Goal: Information Seeking & Learning: Find specific page/section

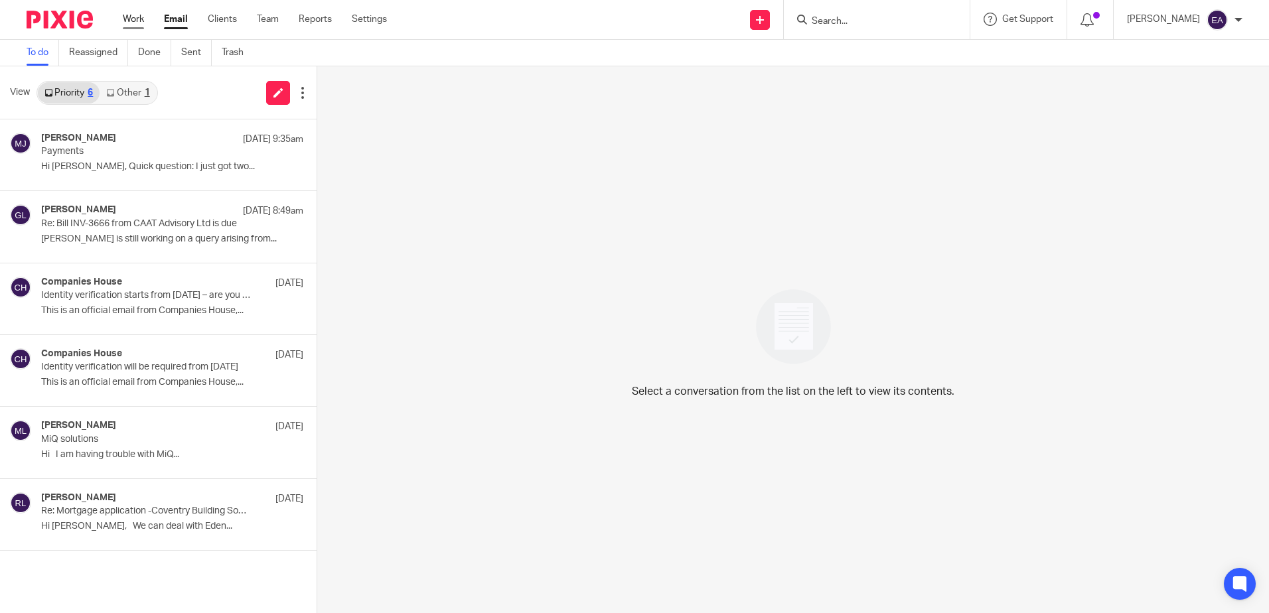
click at [129, 19] on link "Work" at bounding box center [133, 19] width 21 height 13
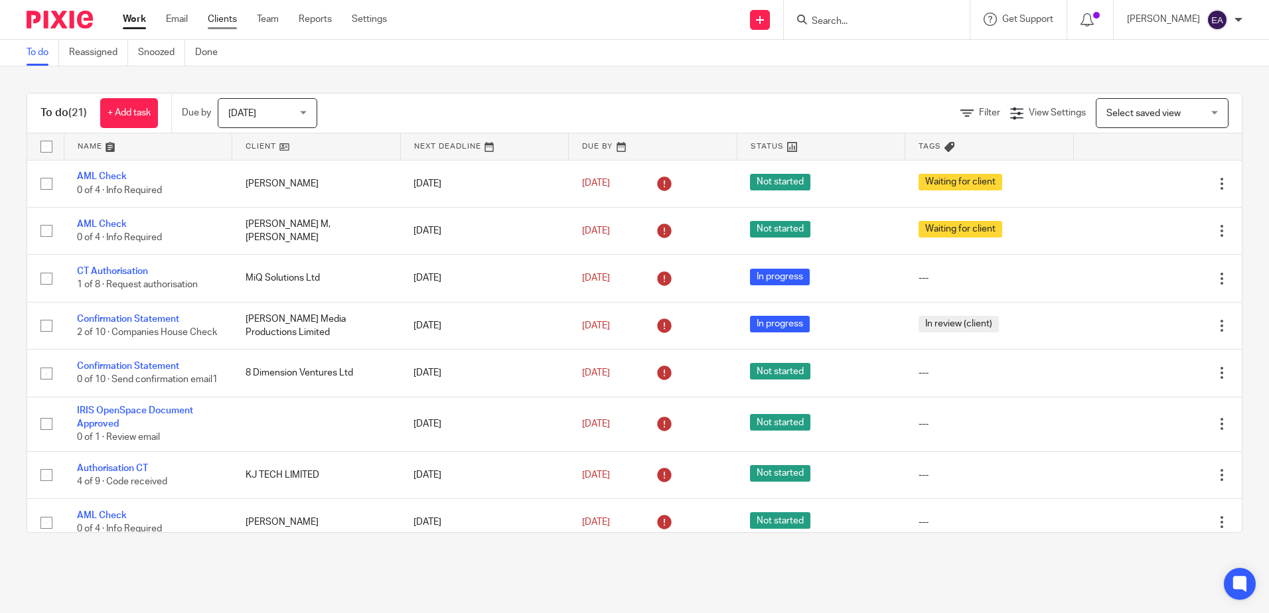
click at [229, 18] on link "Clients" at bounding box center [222, 19] width 29 height 13
click at [880, 18] on input "Search" at bounding box center [869, 22] width 119 height 12
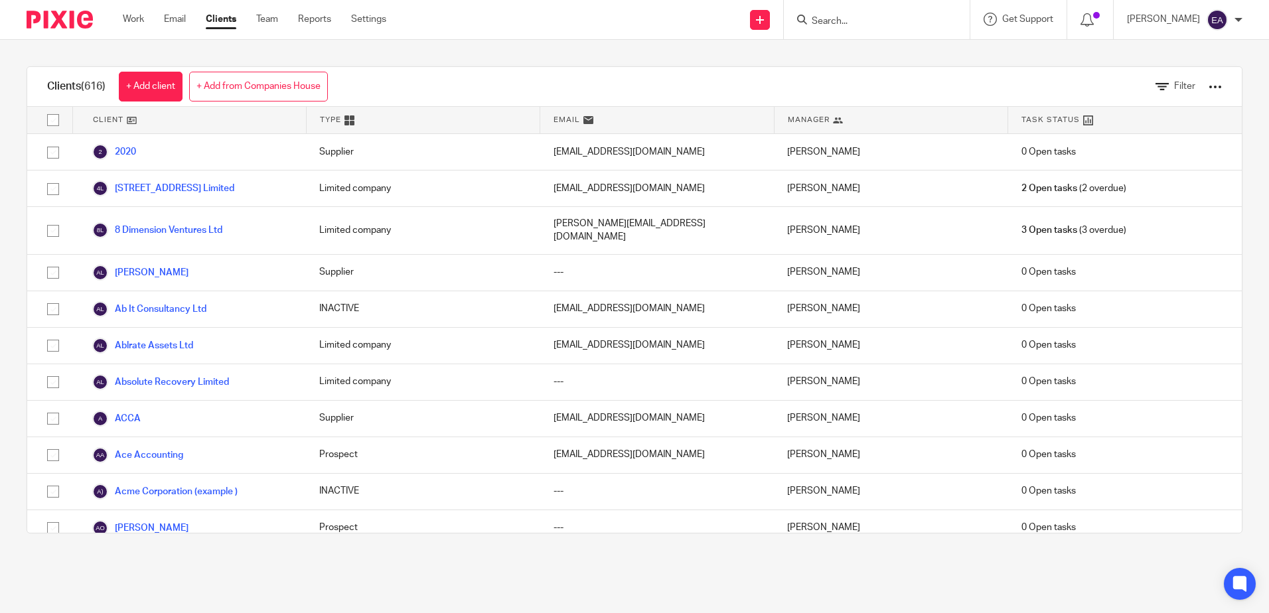
click at [880, 18] on input "Search" at bounding box center [869, 22] width 119 height 12
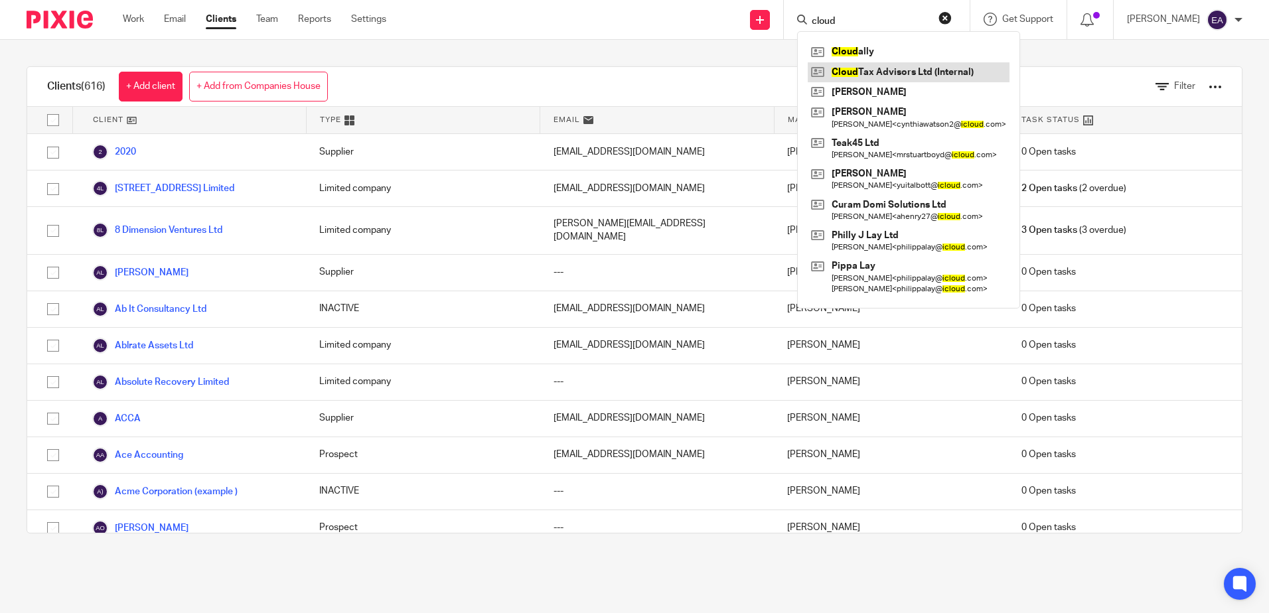
type input "cloud"
click at [898, 68] on link at bounding box center [909, 72] width 202 height 20
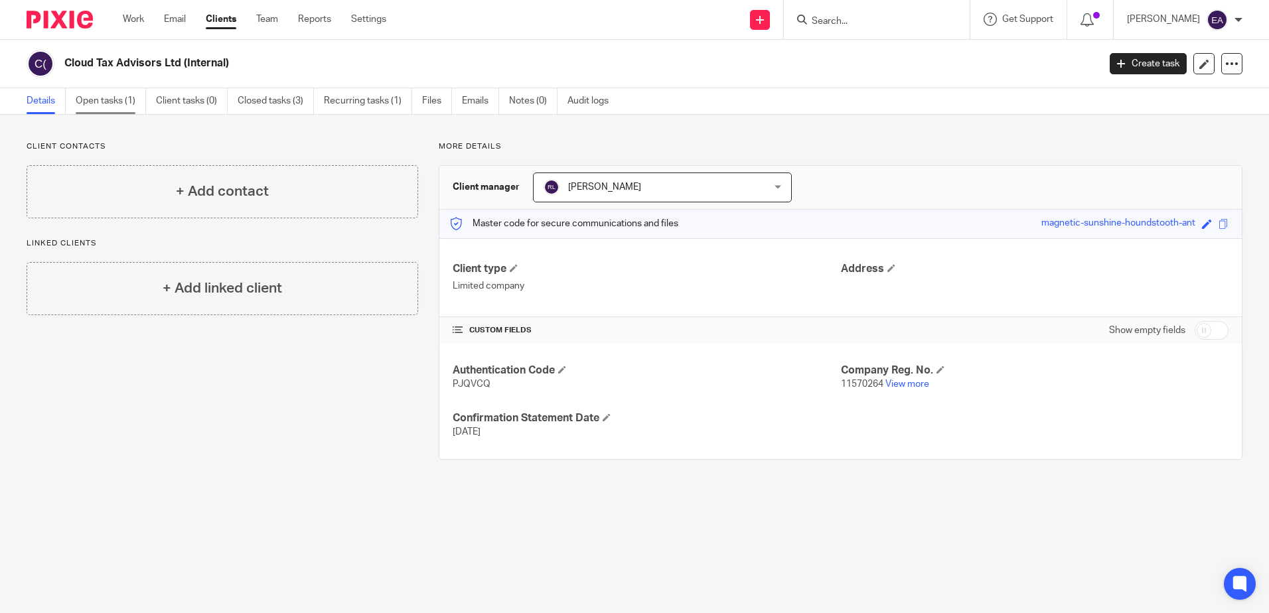
click at [120, 105] on link "Open tasks (1)" at bounding box center [111, 101] width 70 height 26
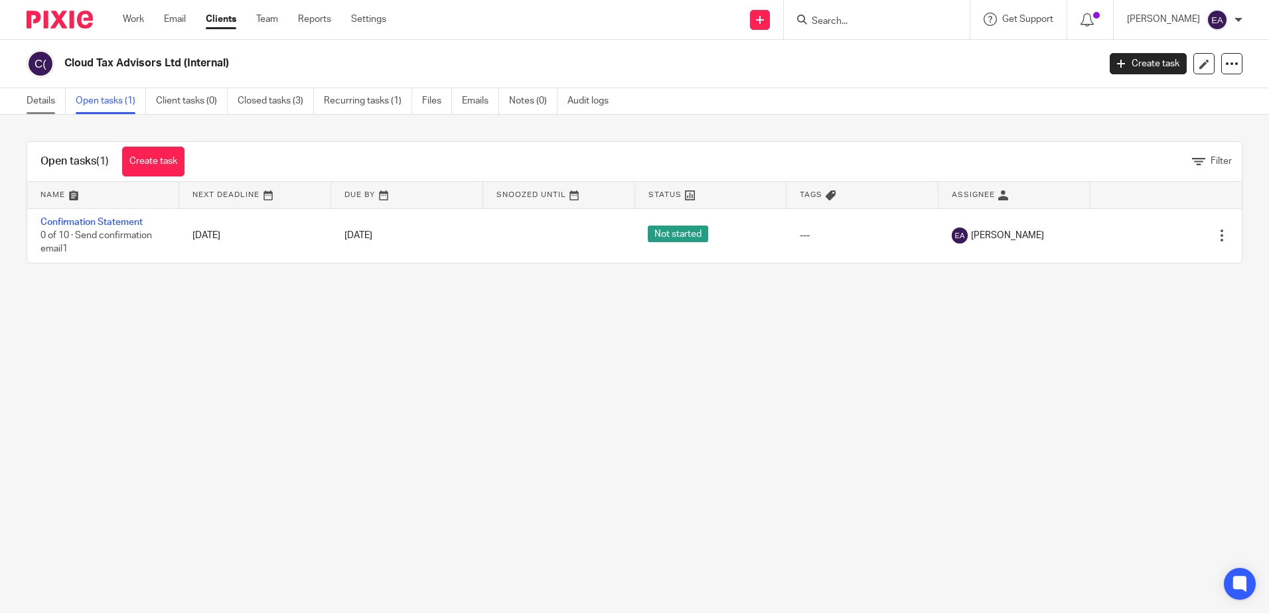
click at [41, 104] on link "Details" at bounding box center [46, 101] width 39 height 26
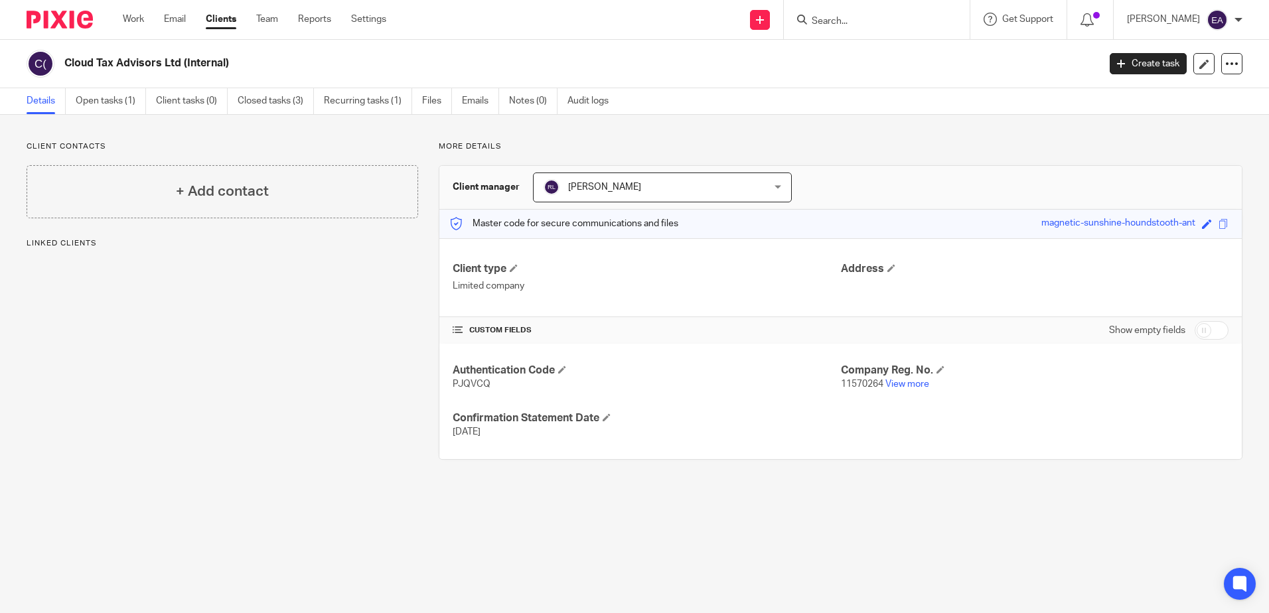
click at [161, 22] on ul "Work Email Clients Team Reports Settings" at bounding box center [264, 19] width 283 height 13
click at [177, 21] on link "Email" at bounding box center [175, 19] width 22 height 13
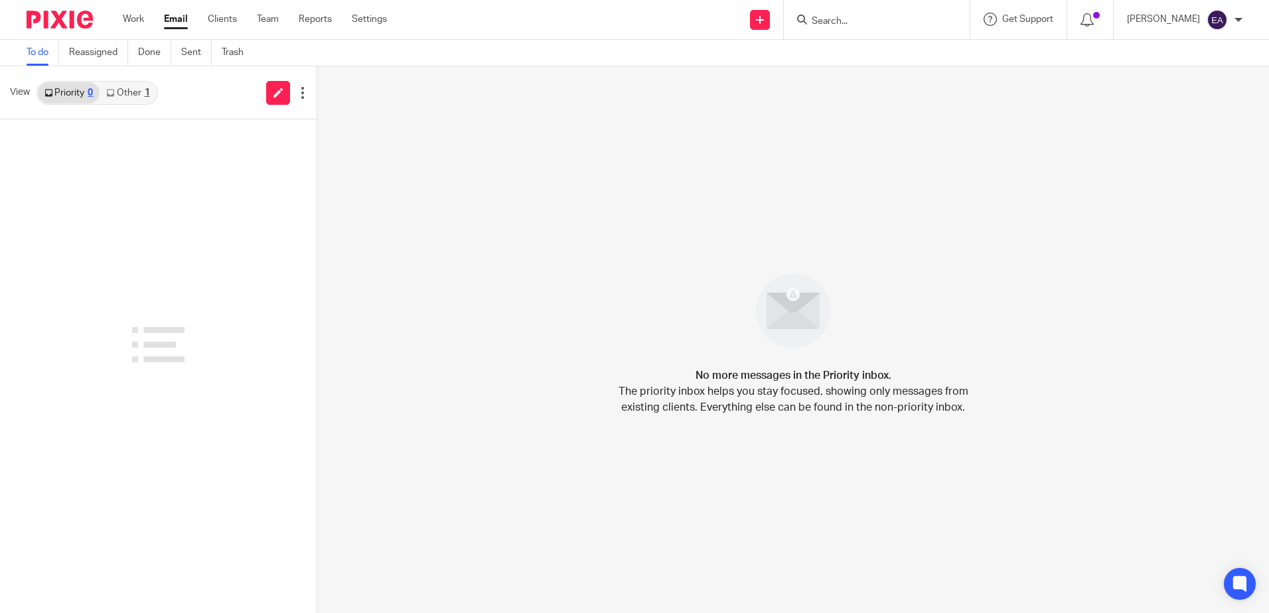
click at [139, 95] on link "Other 1" at bounding box center [128, 92] width 56 height 21
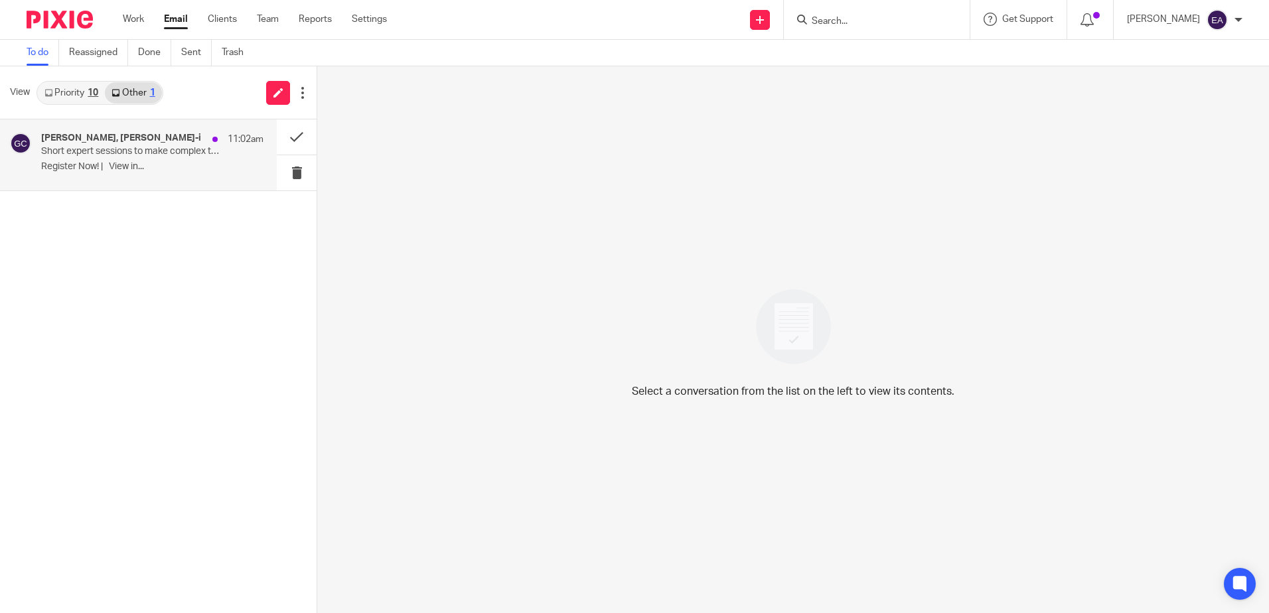
click at [127, 147] on p "Short expert sessions to make complex tax simpler..." at bounding box center [130, 151] width 178 height 11
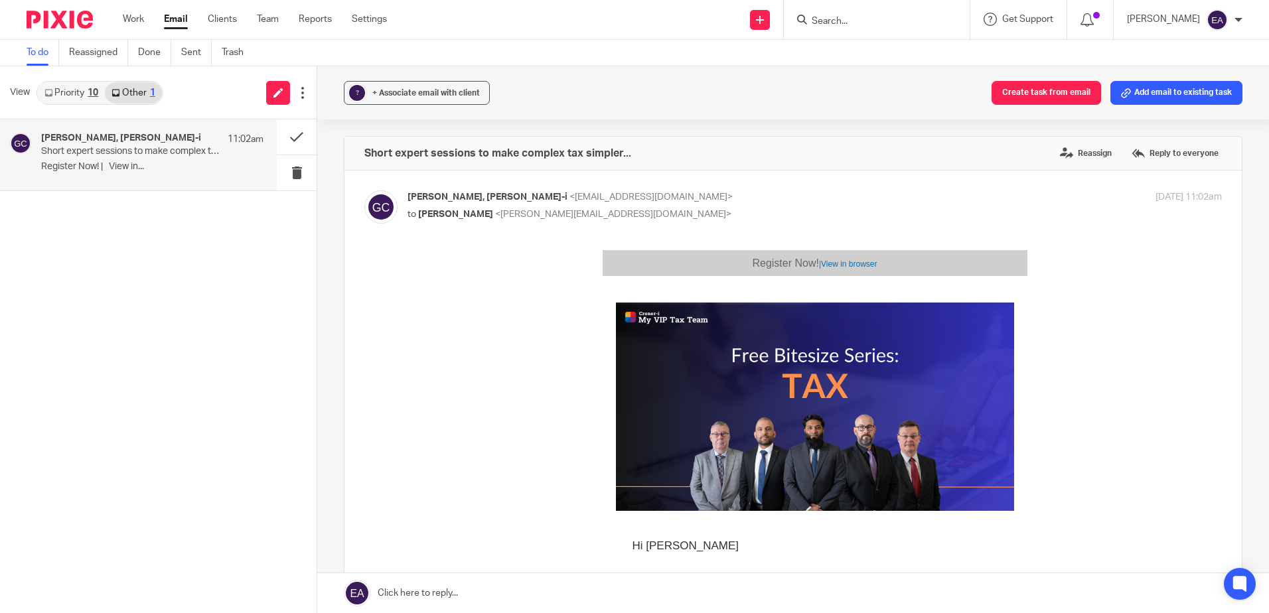
click at [84, 91] on link "Priority 10" at bounding box center [71, 92] width 67 height 21
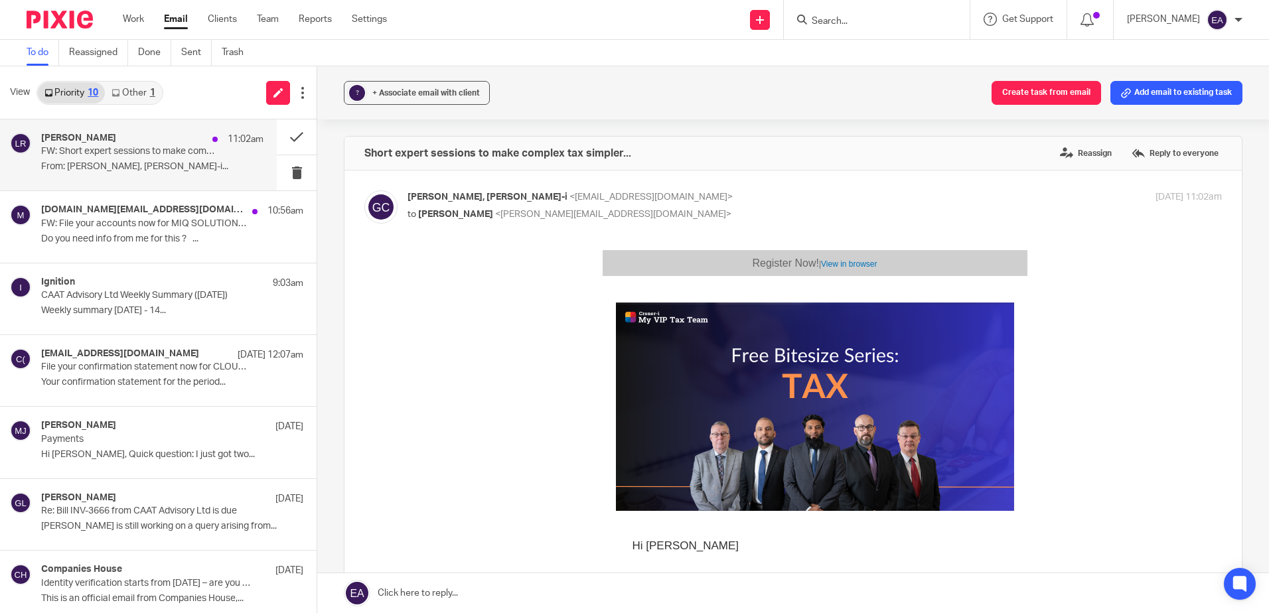
click at [93, 139] on div "Lizzy Riley 11:02am" at bounding box center [152, 139] width 222 height 13
